Goal: Task Accomplishment & Management: Use online tool/utility

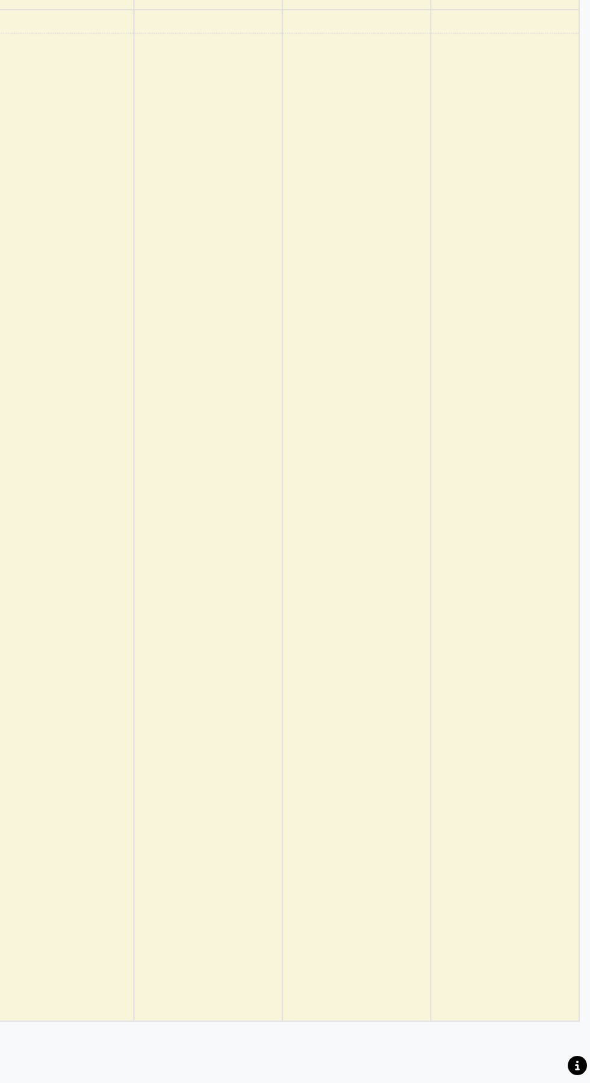
select select "en"
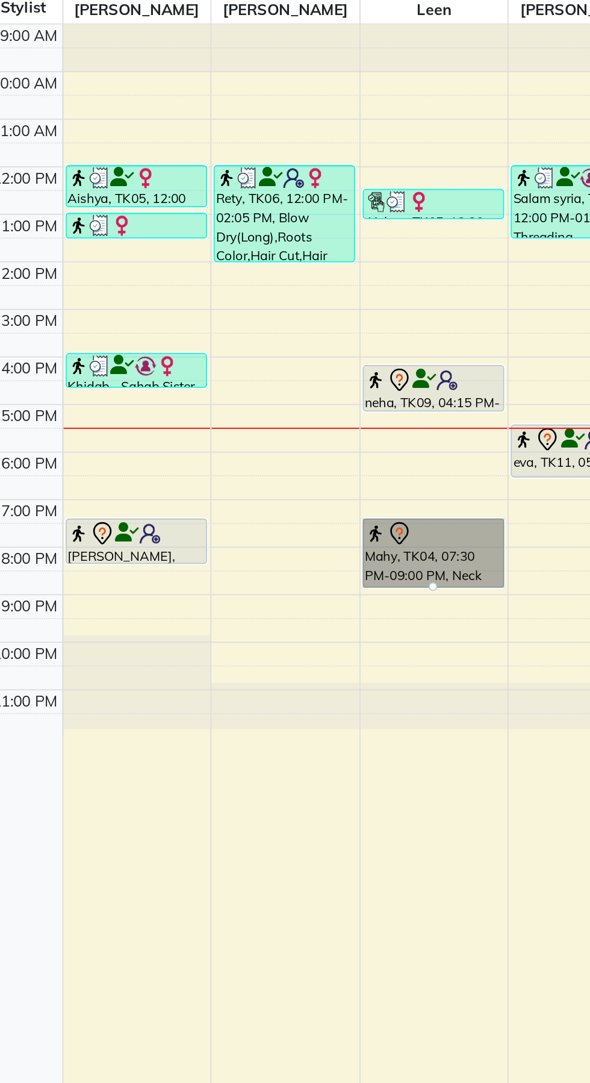
click at [295, 502] on div at bounding box center [292, 504] width 5 height 5
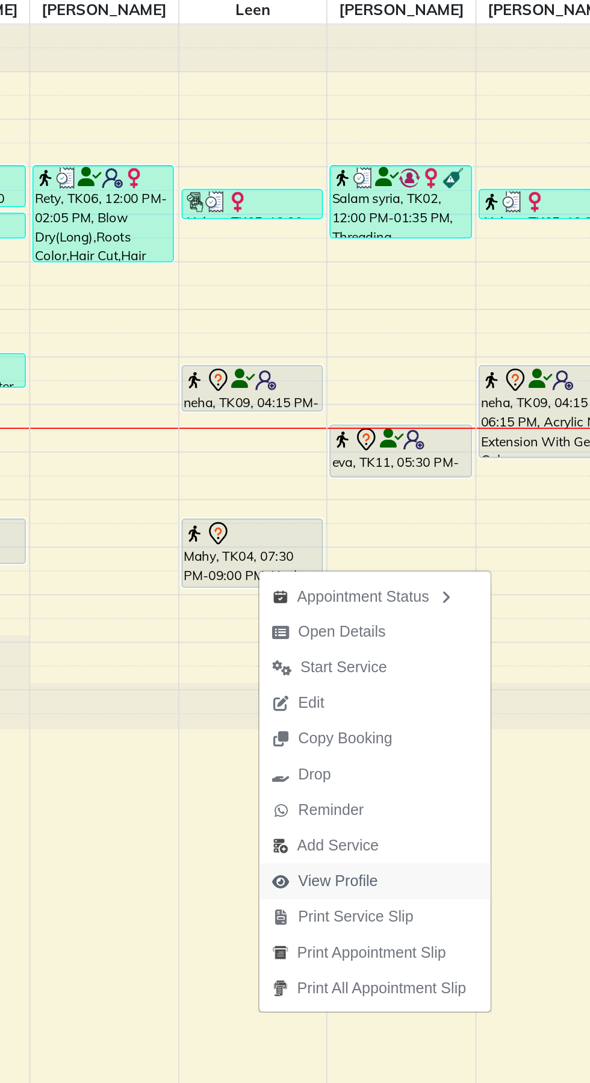
click at [369, 668] on span "View Profile" at bounding box center [333, 668] width 73 height 20
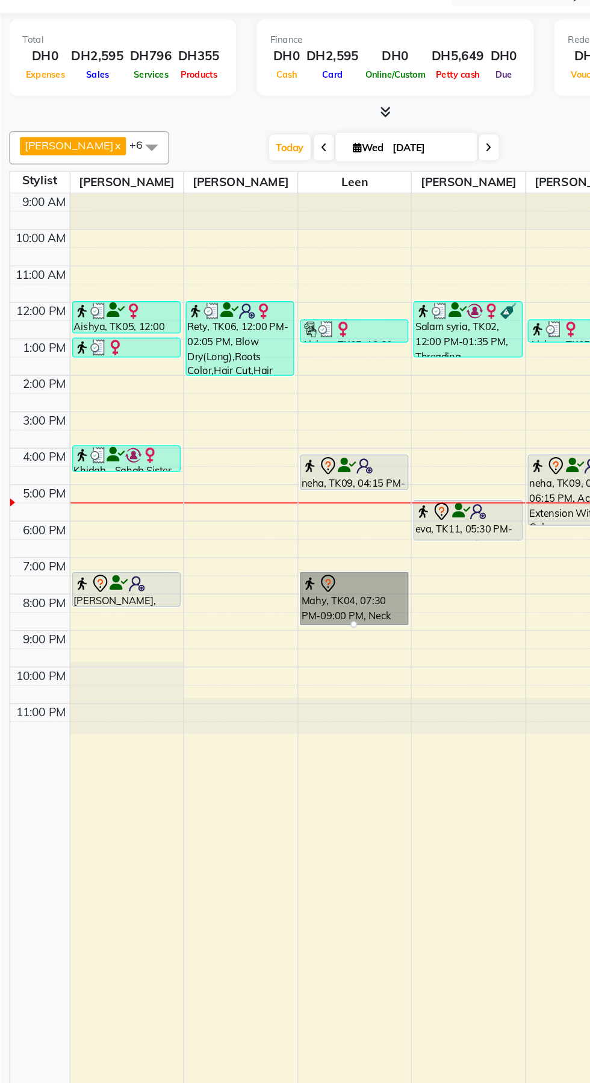
click at [295, 486] on link "Mahy, TK04, 07:30 PM-09:00 PM, Neck And Shoulder Massage,Foot Massage" at bounding box center [293, 485] width 79 height 39
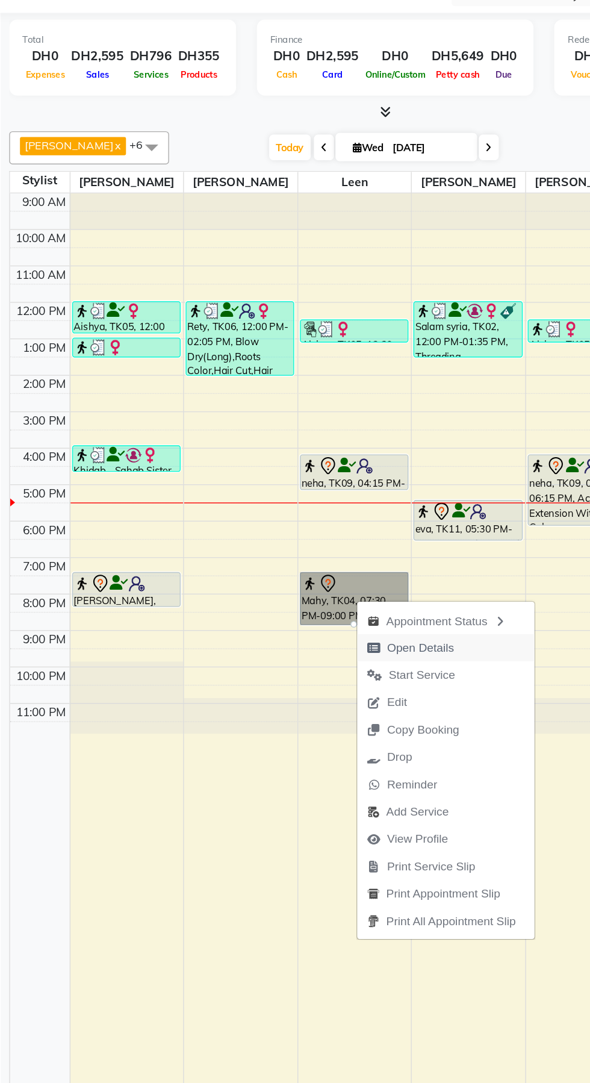
click at [350, 521] on span "Open Details" at bounding box center [341, 521] width 49 height 13
select select "7"
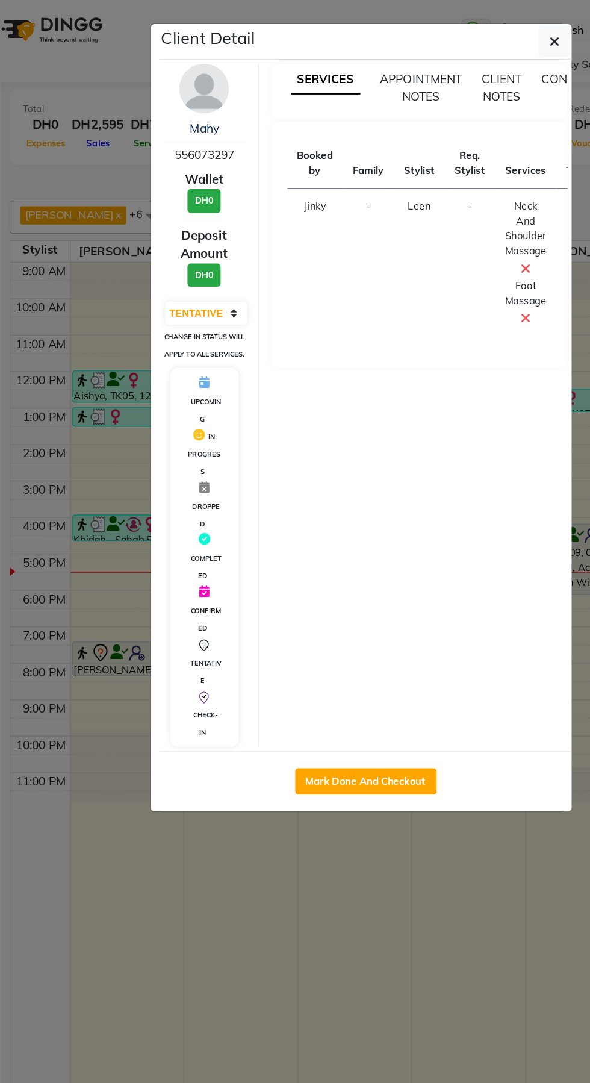
click at [319, 724] on ngb-modal-window "Client Detail Mahy 556073297 Wallet DH0 Deposit Amount DH0 Select IN SERVICE CO…" at bounding box center [295, 541] width 590 height 1083
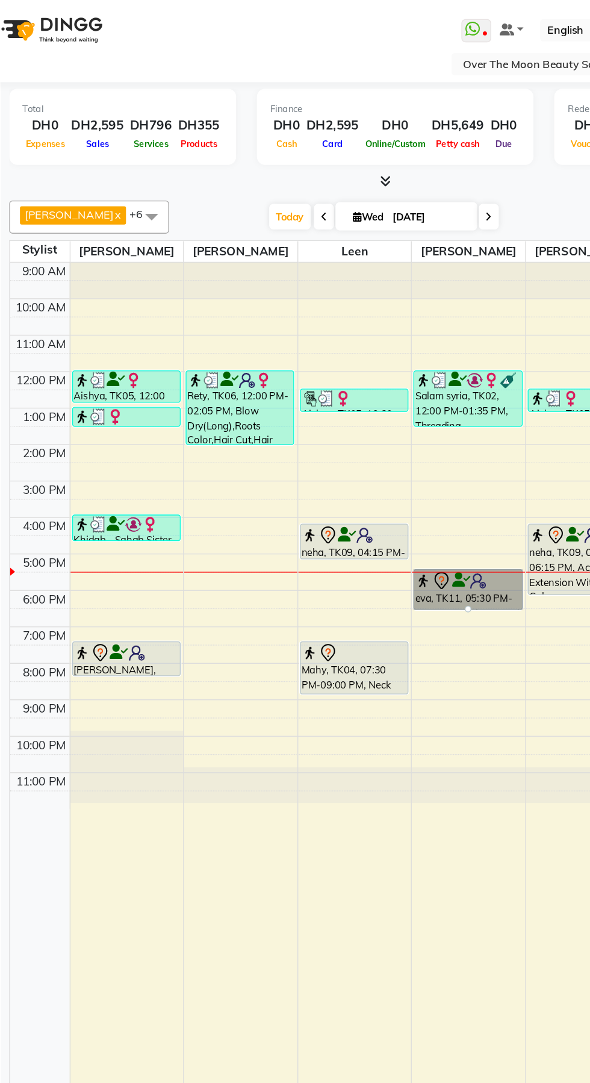
click at [378, 440] on div at bounding box center [375, 442] width 5 height 5
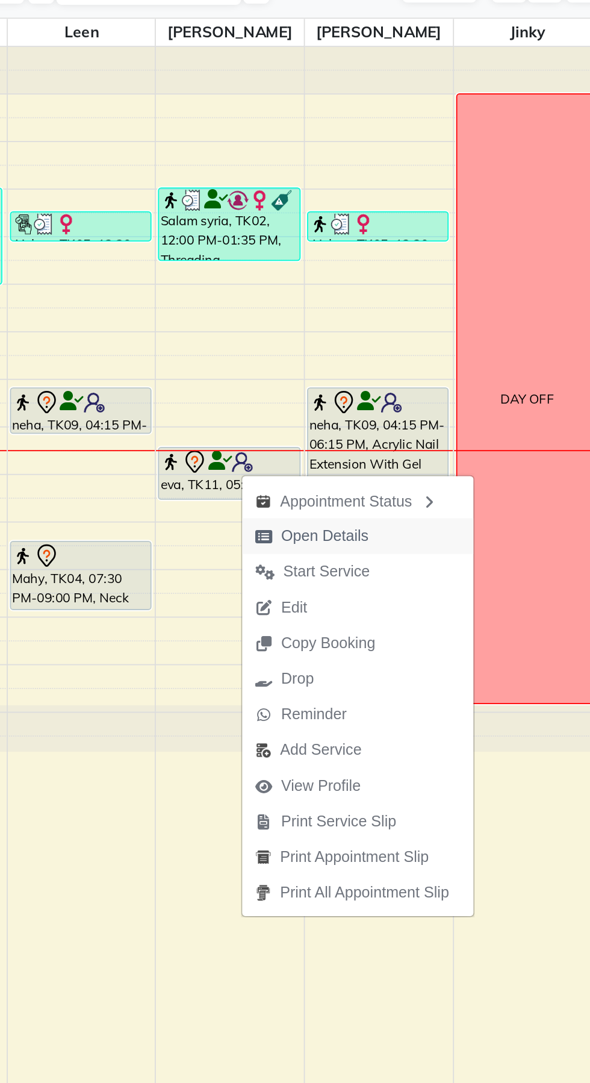
click at [440, 465] on span "Open Details" at bounding box center [429, 463] width 49 height 13
select select "7"
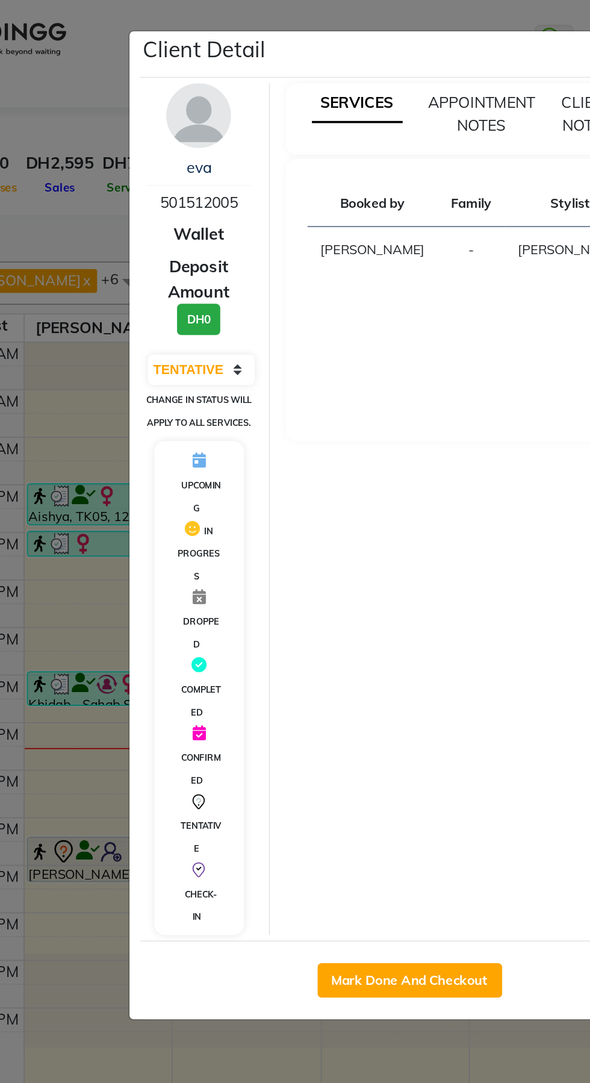
click at [95, 571] on ngb-modal-window "Client Detail eva 501512005 Wallet Deposit Amount DH0 Select IN SERVICE CONFIRM…" at bounding box center [295, 541] width 590 height 1083
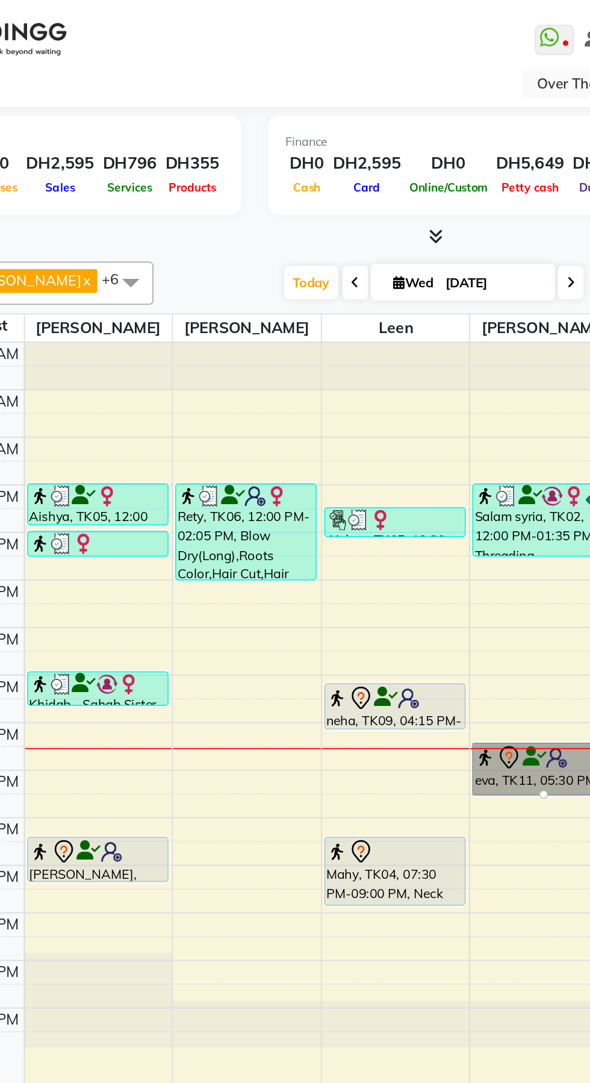
click at [366, 426] on link "eva, TK11, 05:30 PM-06:40 PM, Gel Removal With Foil Hand,Natural Manicure" at bounding box center [375, 429] width 79 height 30
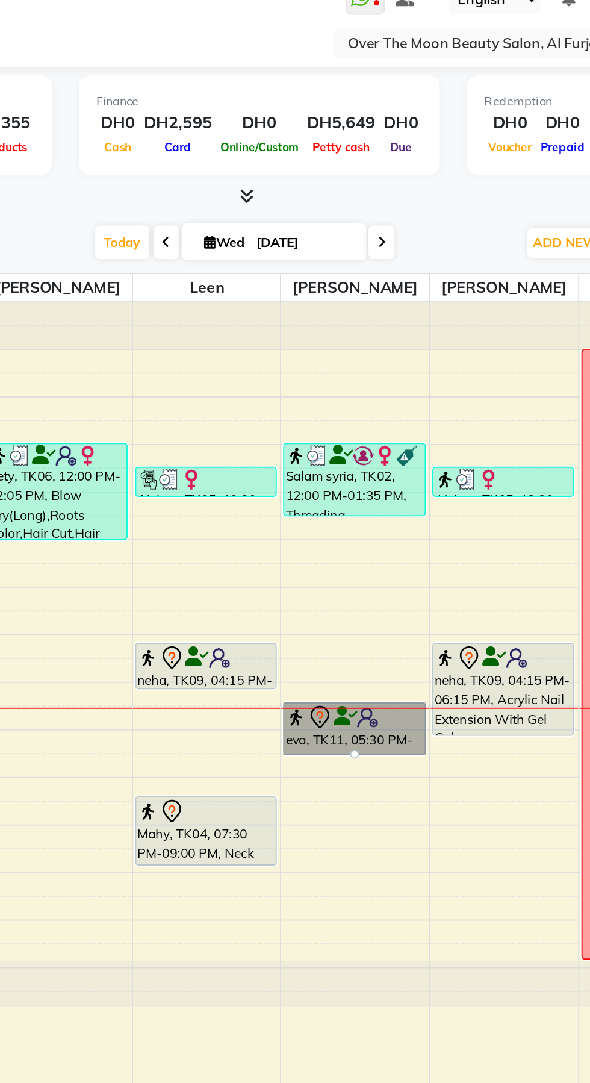
click at [379, 426] on link "eva, TK11, 05:30 PM-06:40 PM, Gel Removal With Foil Hand,Natural Manicure" at bounding box center [375, 429] width 79 height 30
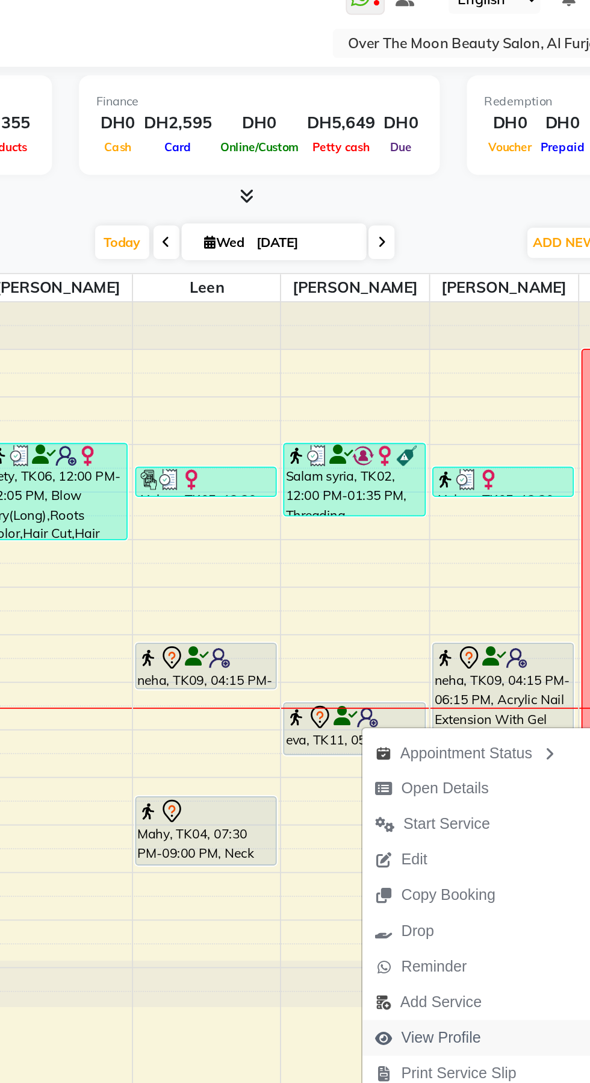
click at [438, 599] on span "View Profile" at bounding box center [424, 601] width 45 height 13
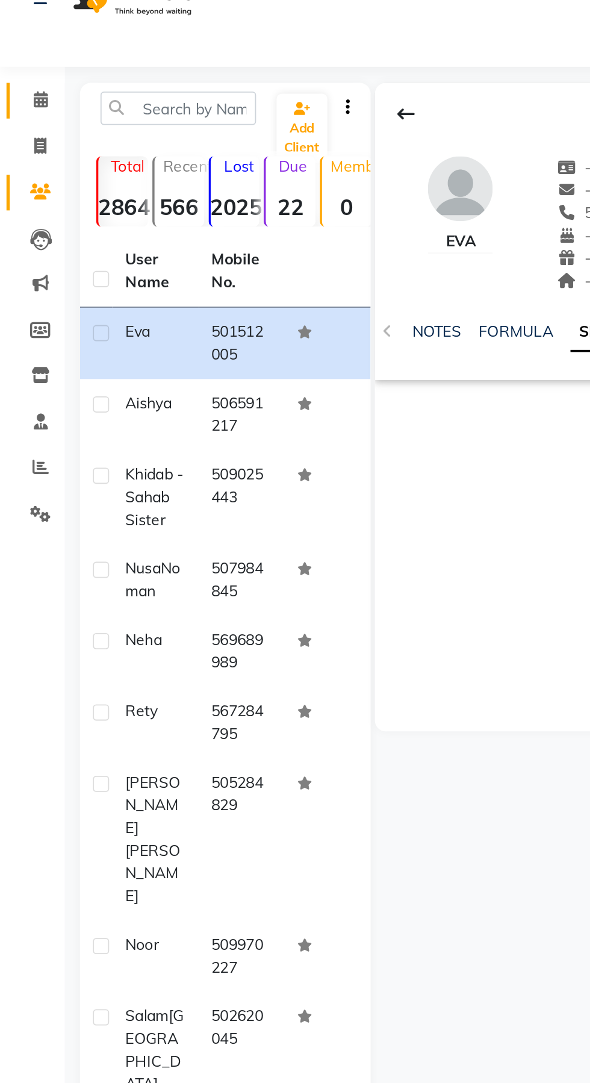
click at [16, 79] on span at bounding box center [22, 79] width 21 height 14
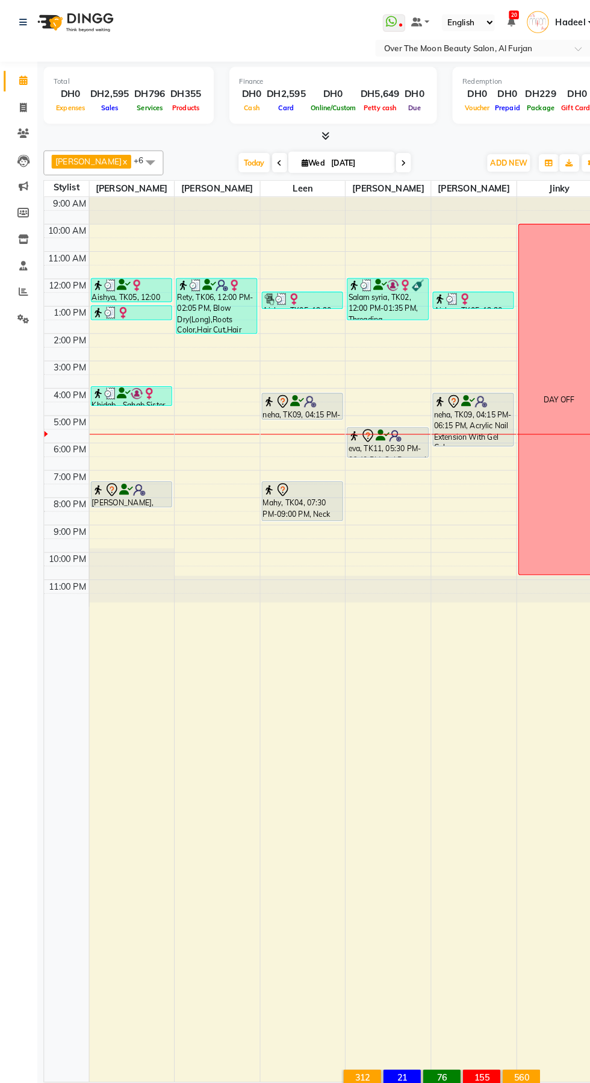
click at [384, 155] on span at bounding box center [391, 157] width 14 height 19
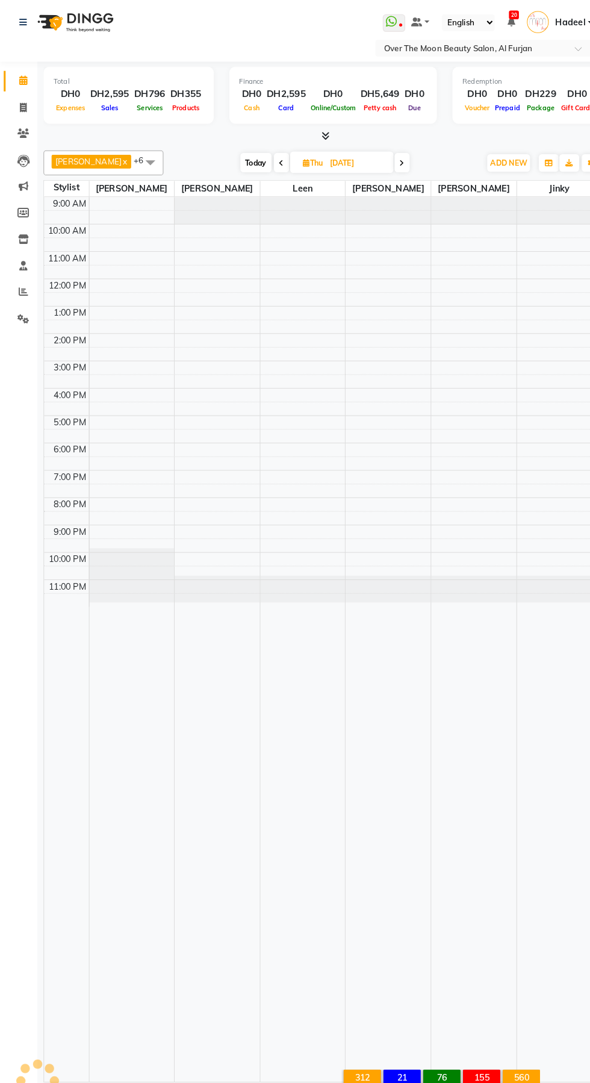
click at [383, 154] on span at bounding box center [390, 157] width 14 height 19
type input "05-09-2025"
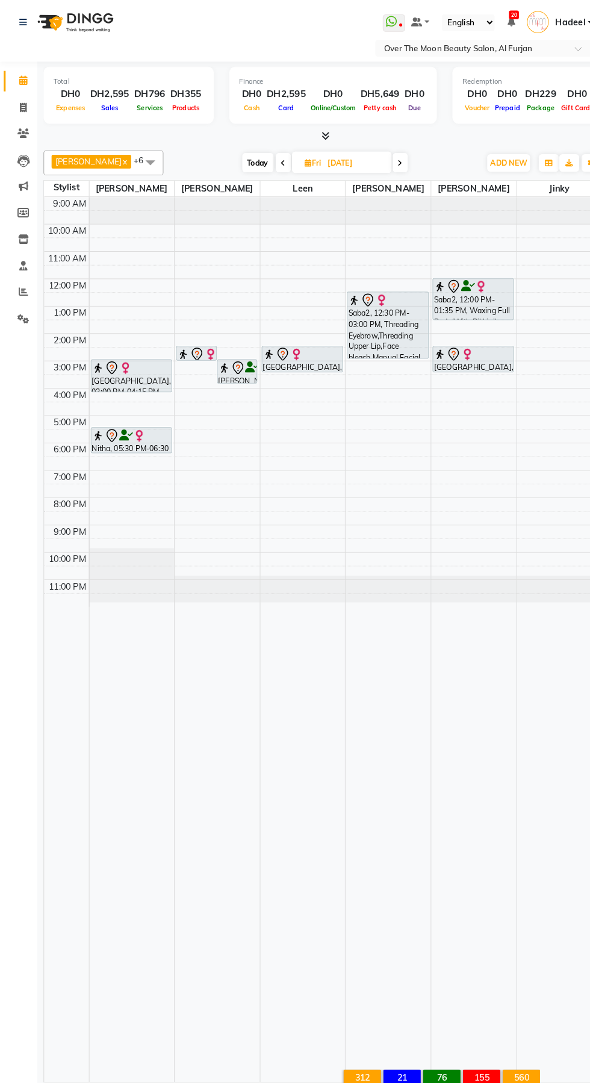
click at [137, 854] on div at bounding box center [128, 619] width 83 height 857
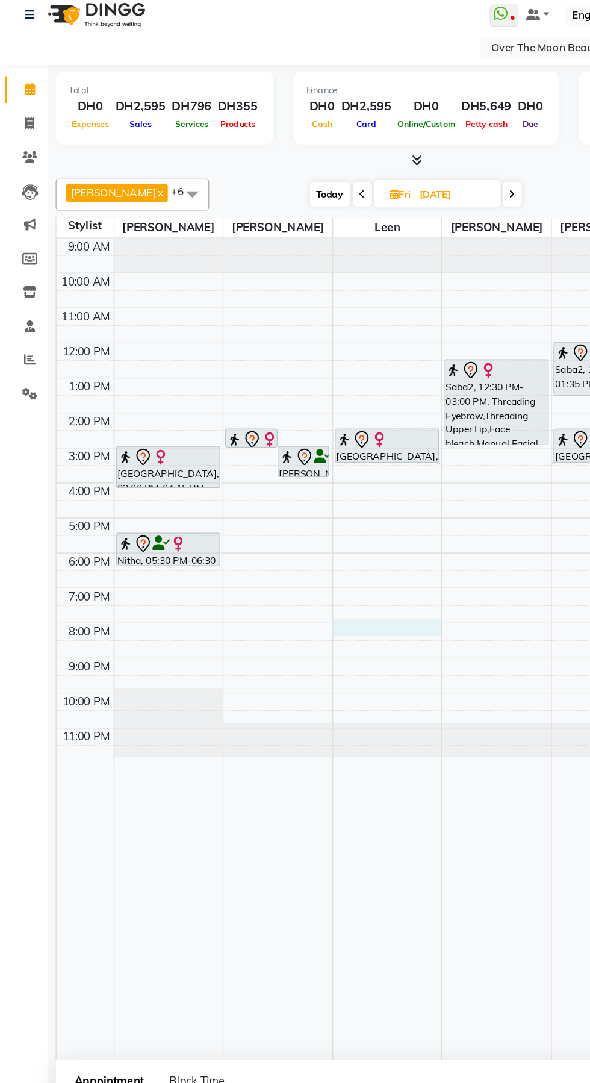
click at [306, 487] on div at bounding box center [293, 485] width 83 height 13
select select "43472"
select select "1200"
select select "tentative"
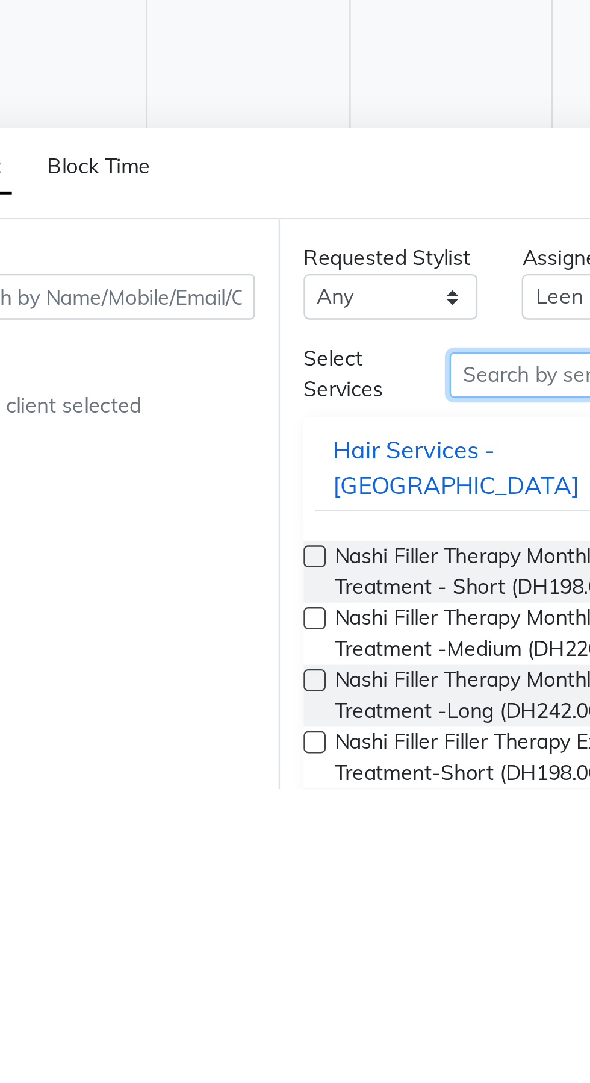
click at [317, 916] on input "text" at bounding box center [343, 914] width 101 height 19
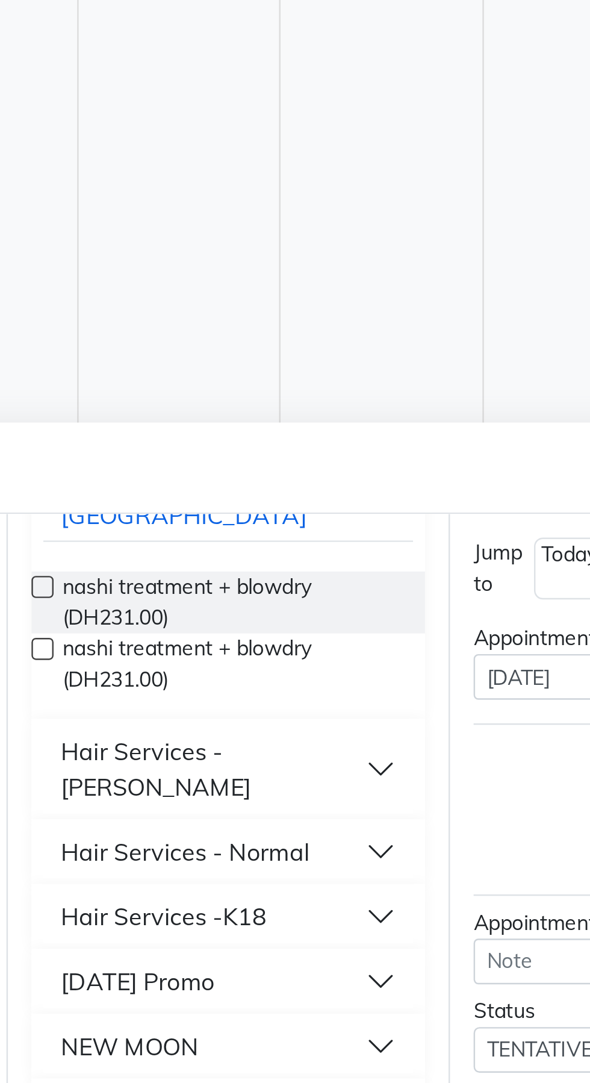
scroll to position [108, 0]
type input "Blow dry"
click at [363, 978] on button "Hair Services - Normal" at bounding box center [313, 989] width 151 height 22
